Goal: Navigation & Orientation: Find specific page/section

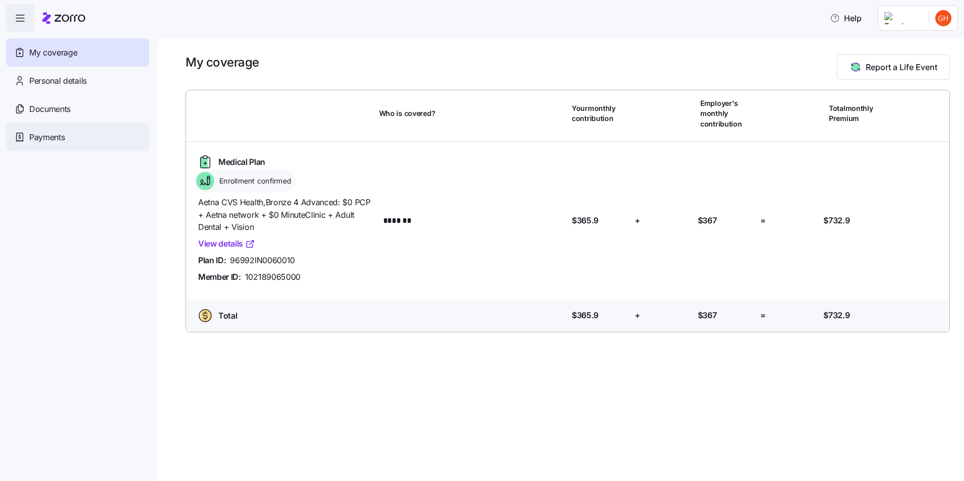
click at [52, 135] on span "Payments" at bounding box center [46, 137] width 35 height 13
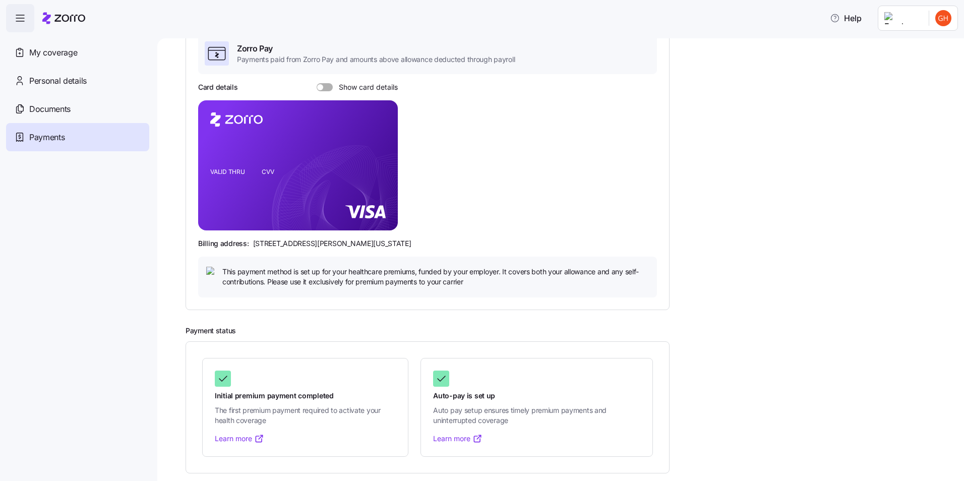
scroll to position [88, 0]
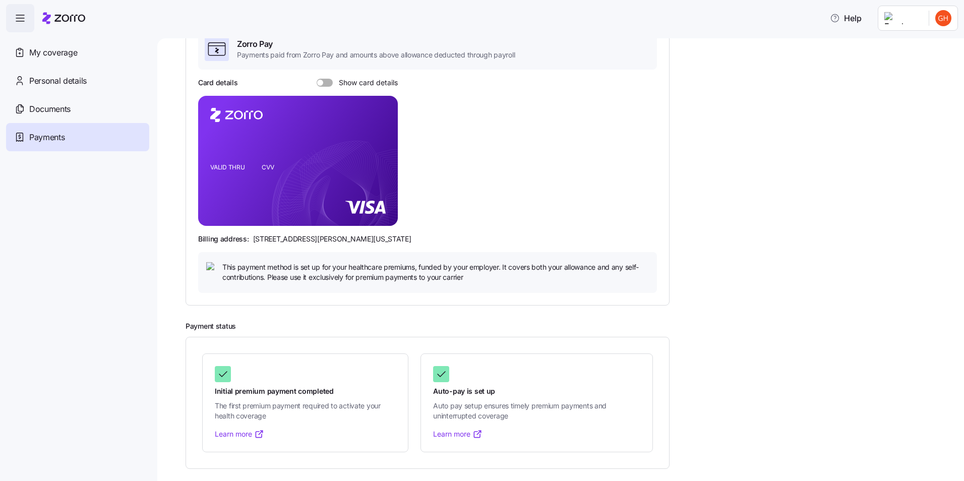
click at [448, 429] on link "Learn more" at bounding box center [457, 434] width 49 height 10
click at [41, 105] on span "Documents" at bounding box center [49, 109] width 41 height 13
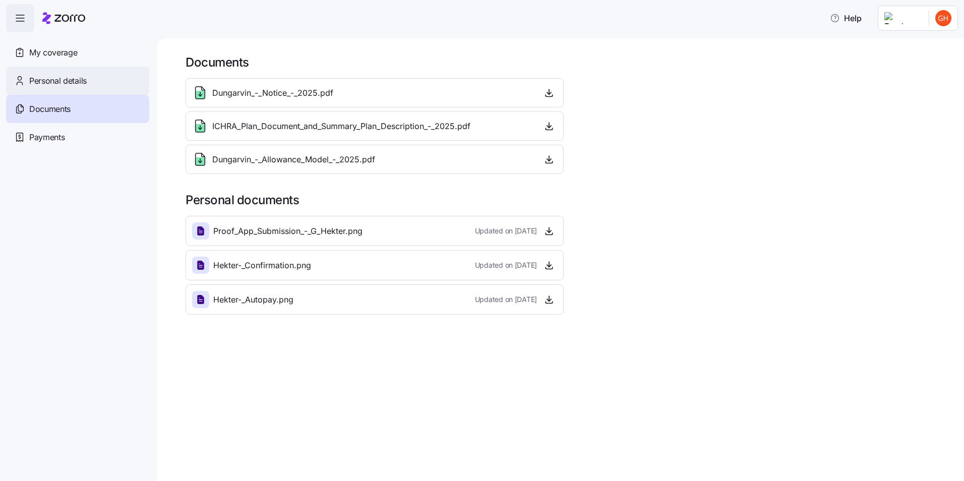
click at [52, 73] on div "Personal details" at bounding box center [77, 81] width 143 height 28
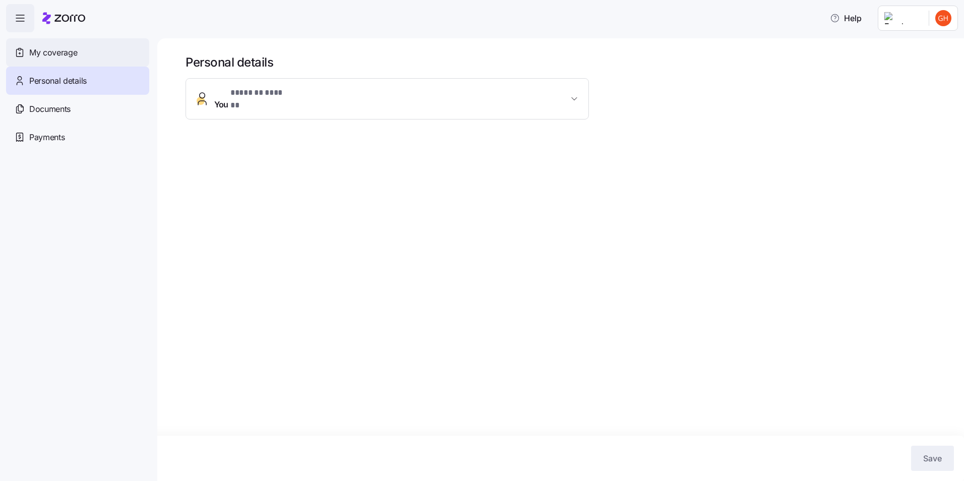
click at [53, 51] on span "My coverage" at bounding box center [53, 52] width 48 height 13
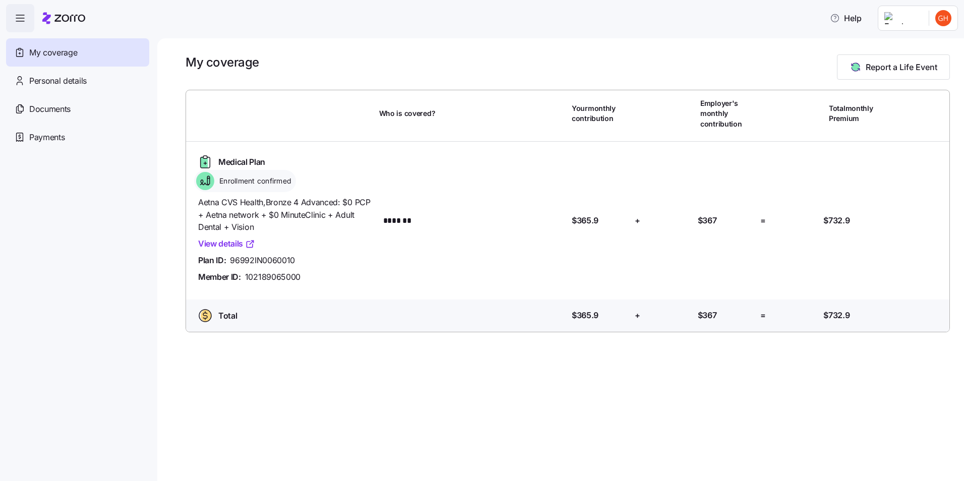
click at [230, 242] on link "View details" at bounding box center [226, 244] width 57 height 13
click at [16, 17] on icon "button" at bounding box center [20, 18] width 12 height 12
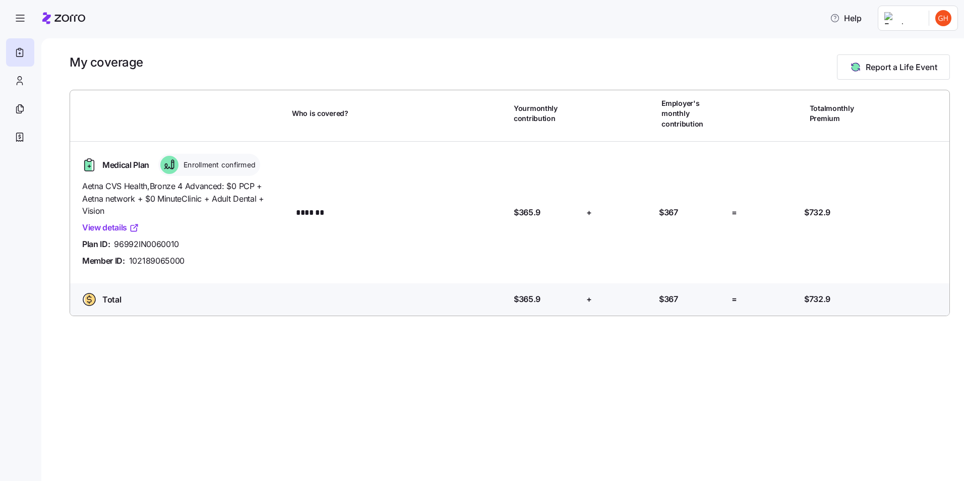
click at [942, 20] on html "Help My coverage Report a Life Event Who is covered? Your monthly contribution …" at bounding box center [482, 237] width 964 height 475
click at [933, 46] on div "My settings" at bounding box center [923, 45] width 53 height 11
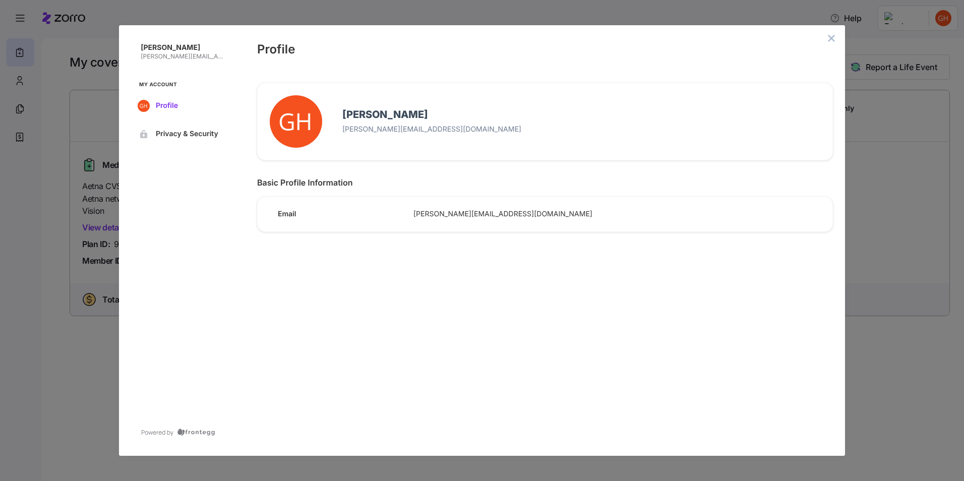
click at [153, 99] on button "Profile" at bounding box center [182, 106] width 102 height 22
click at [298, 121] on icon "edit avatar menu" at bounding box center [296, 122] width 12 height 12
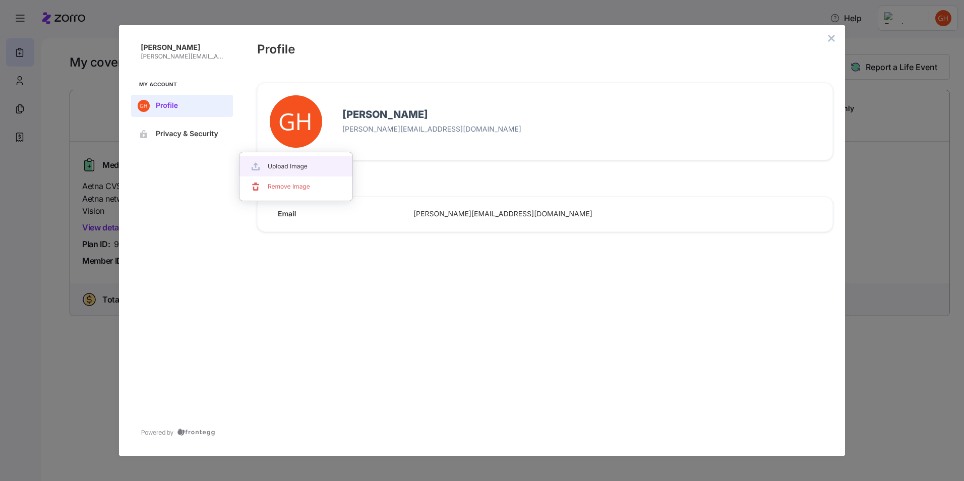
click at [831, 36] on div at bounding box center [482, 240] width 964 height 481
click at [825, 37] on button "close admin-box" at bounding box center [832, 38] width 14 height 14
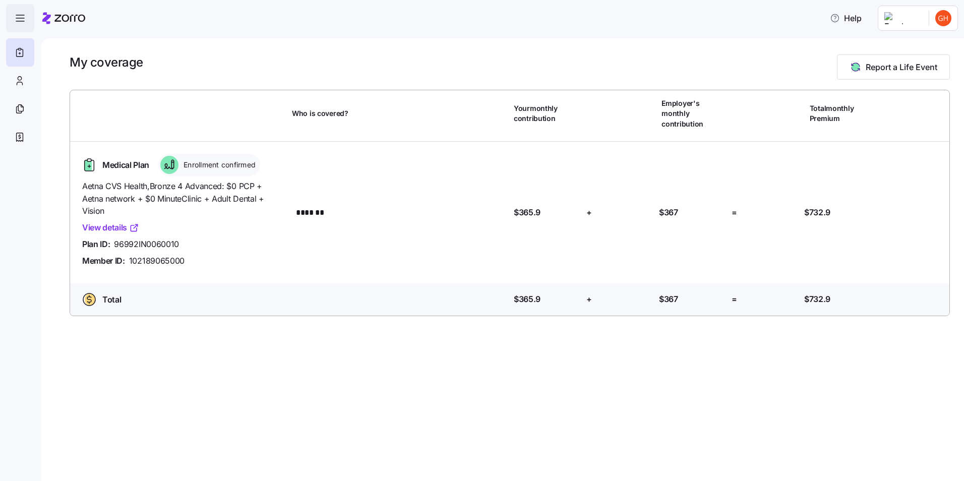
click at [15, 16] on icon "button" at bounding box center [20, 18] width 12 height 12
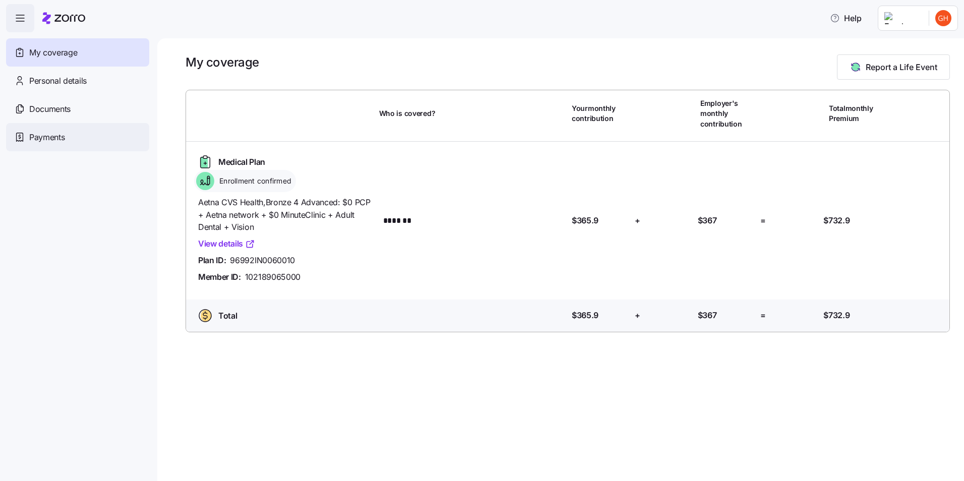
click at [34, 133] on span "Payments" at bounding box center [46, 137] width 35 height 13
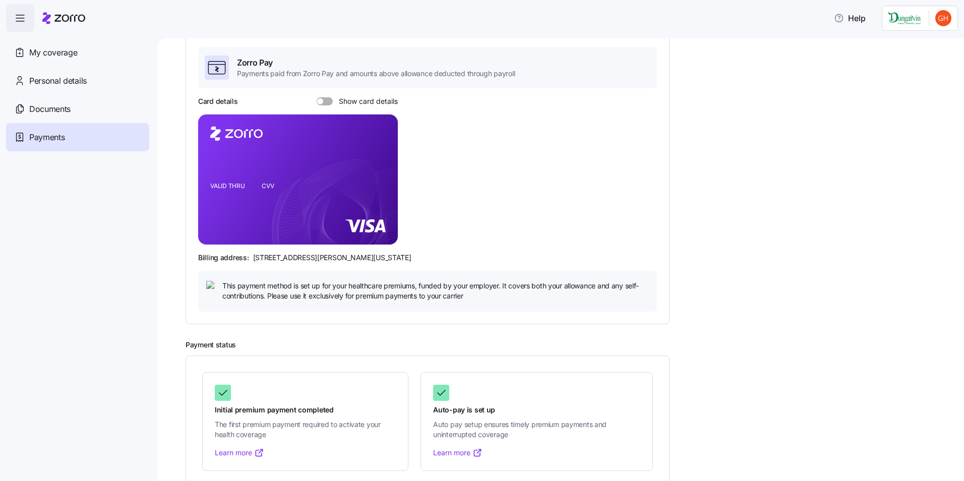
scroll to position [88, 0]
